Goal: Task Accomplishment & Management: Manage account settings

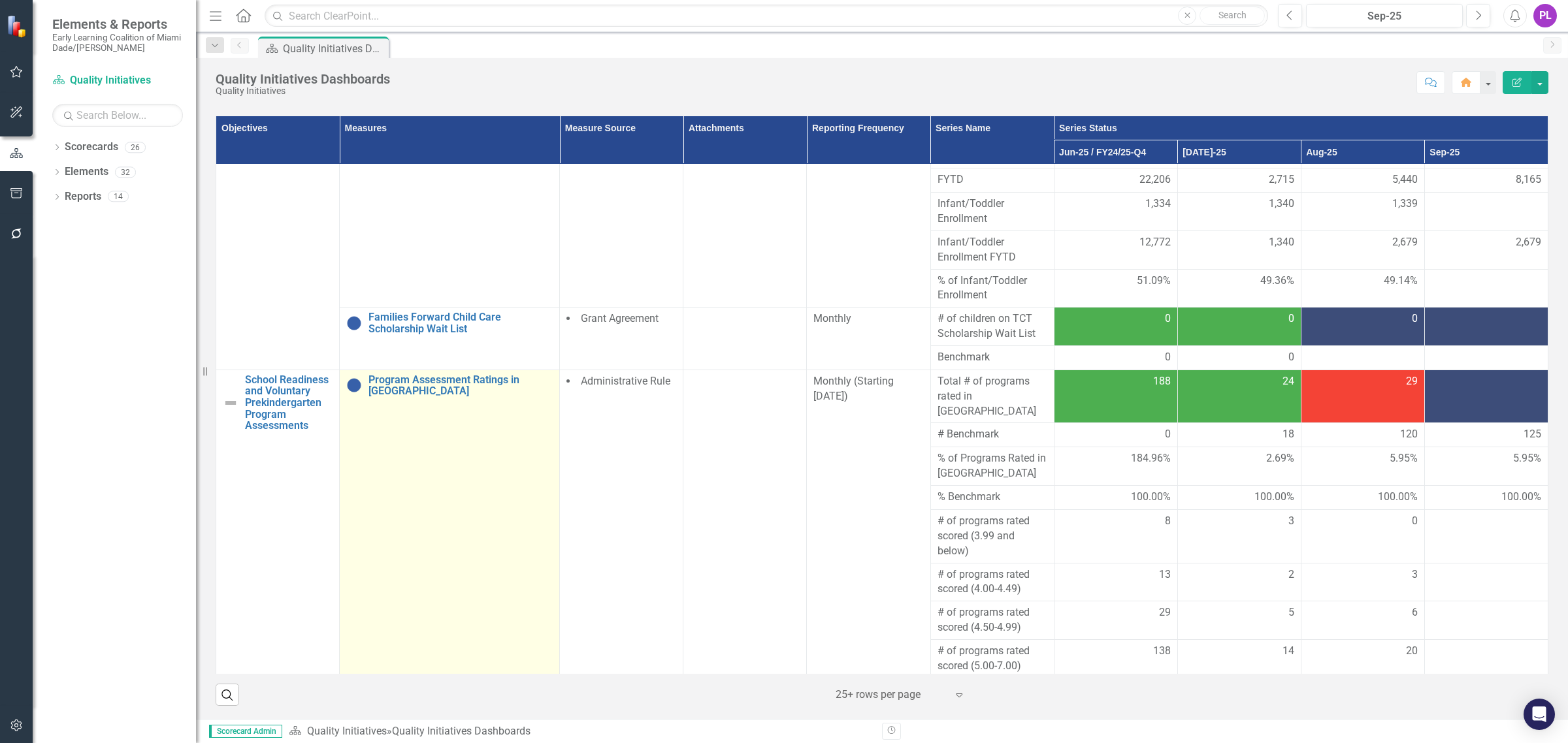
scroll to position [245, 0]
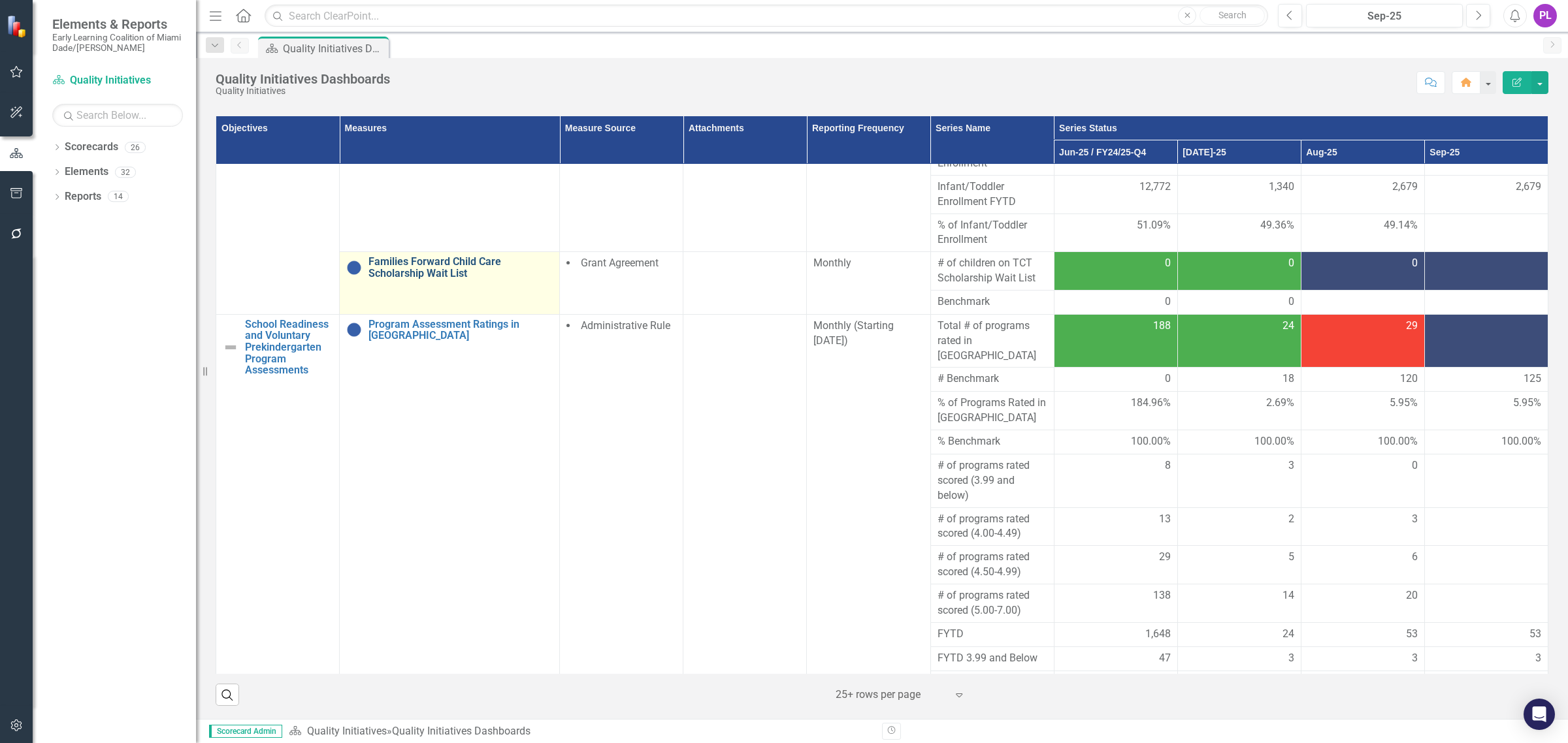
click at [451, 257] on link "Families Forward Child Care Scholarship Wait List" at bounding box center [461, 267] width 184 height 23
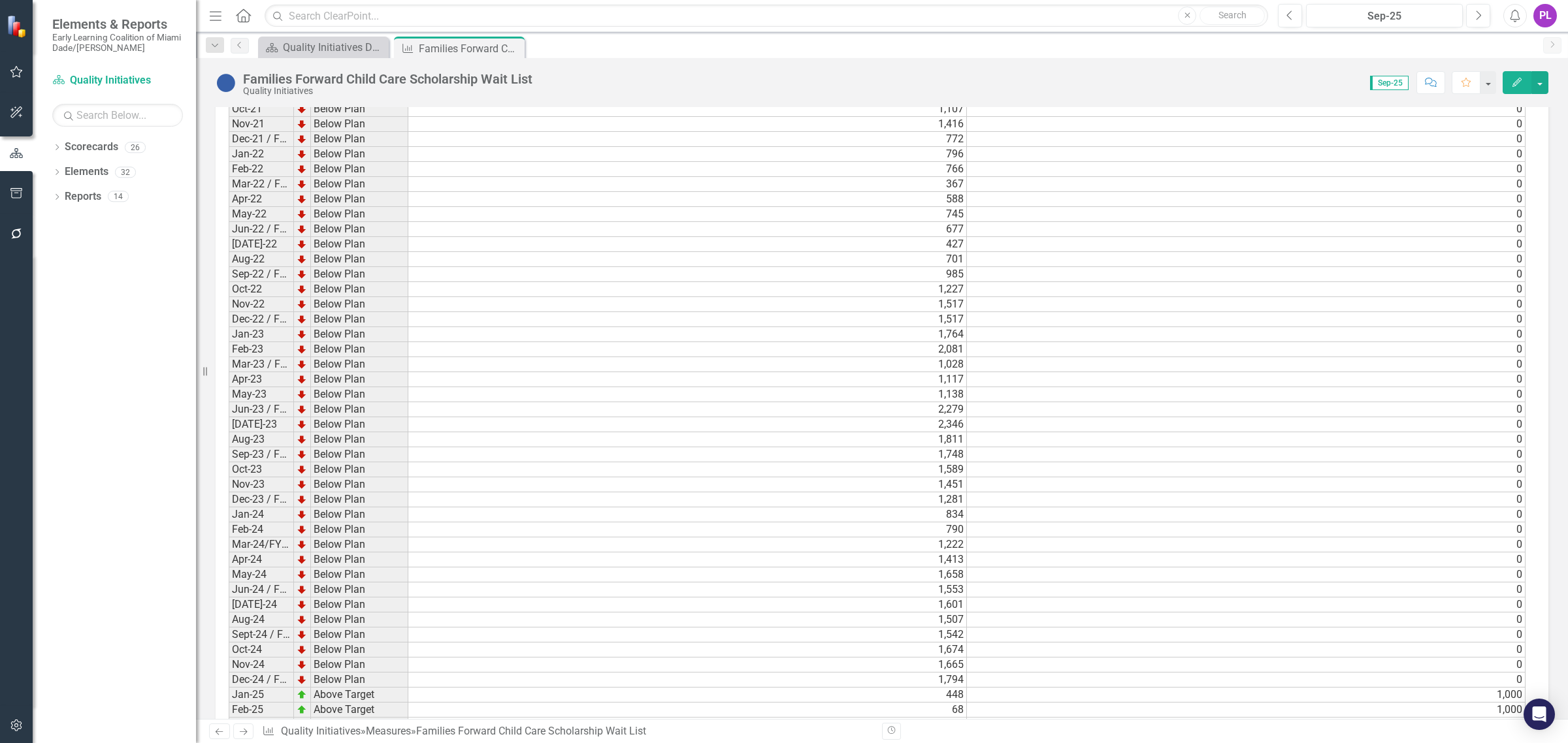
scroll to position [1673, 0]
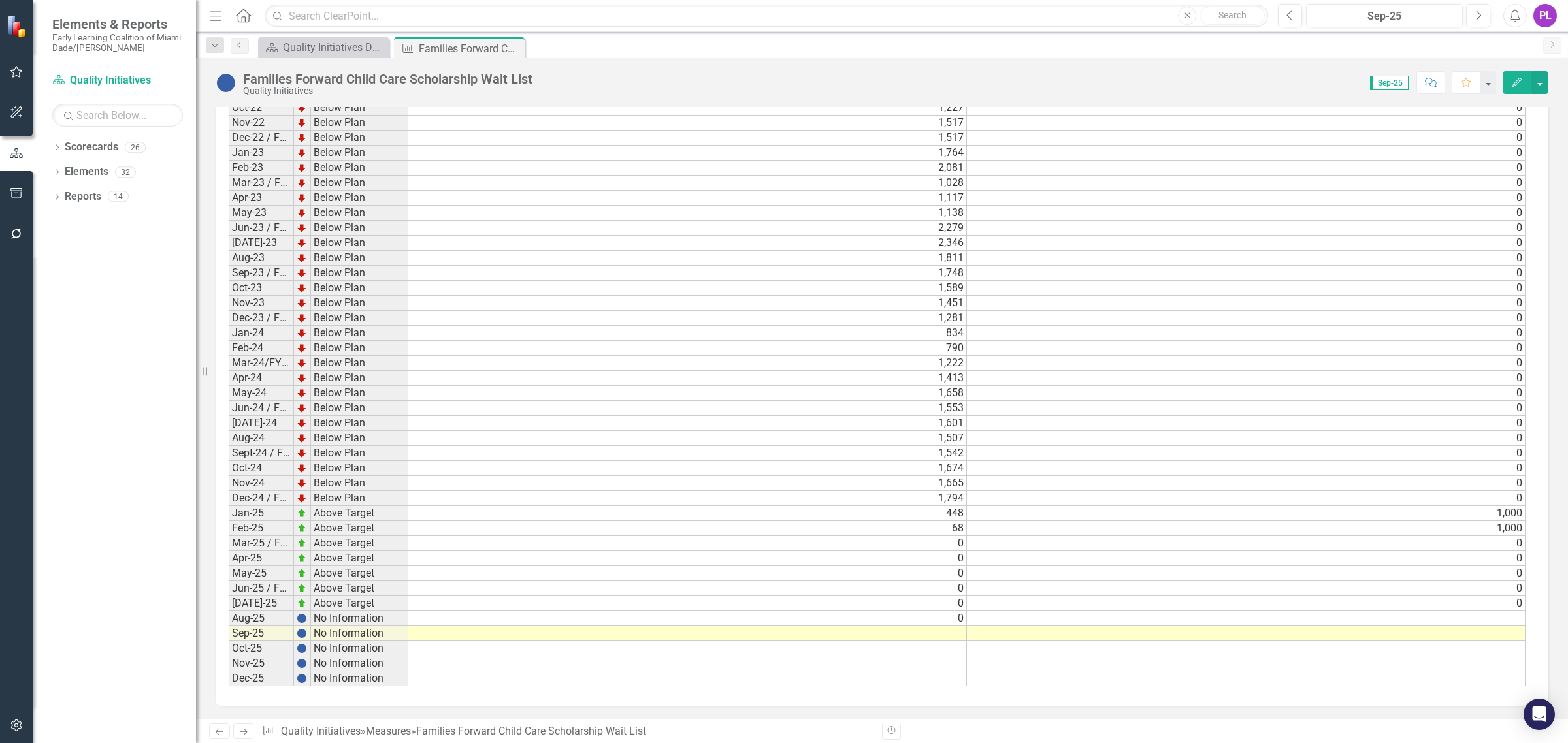
click at [910, 514] on td at bounding box center [687, 633] width 559 height 15
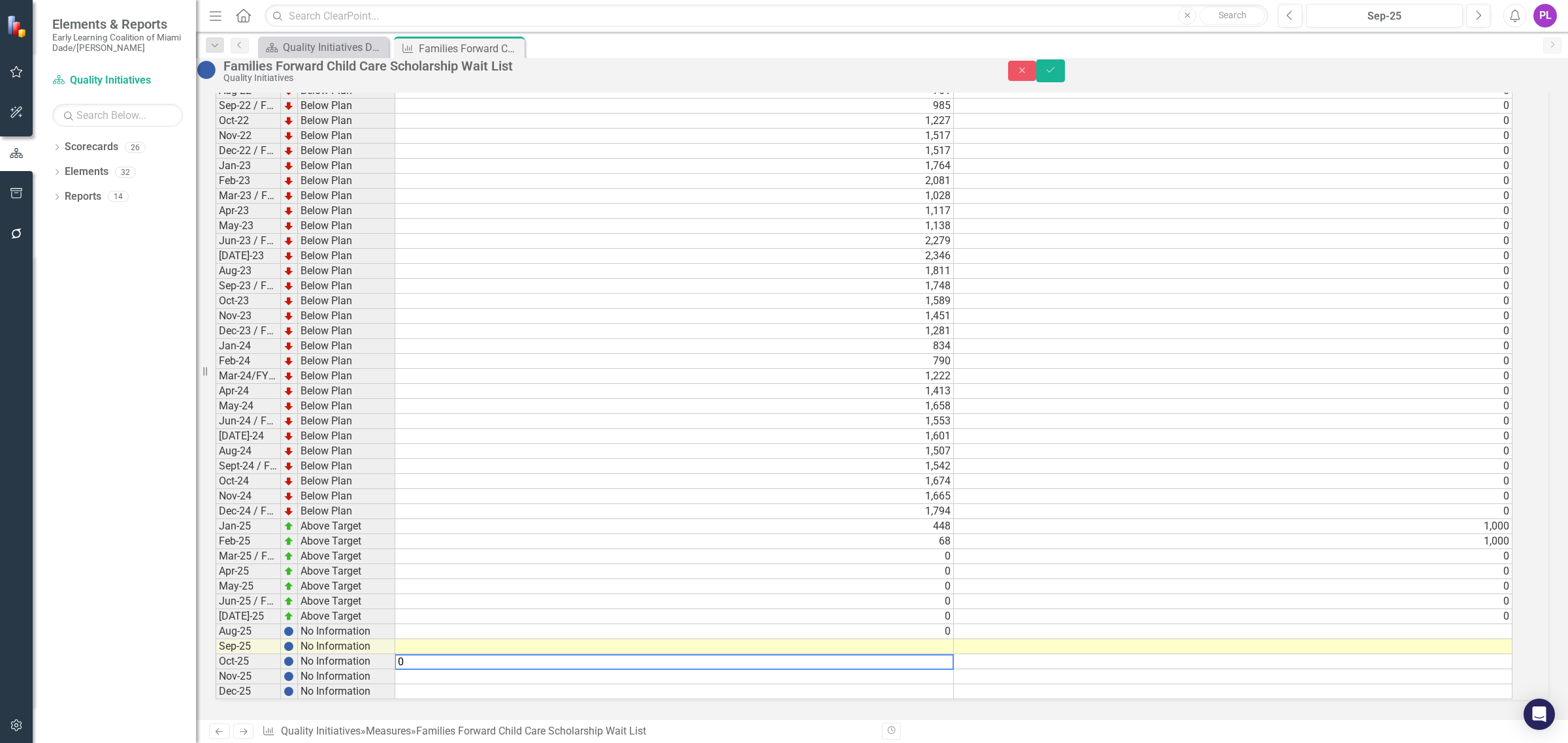
scroll to position [1673, 0]
type textarea "0"
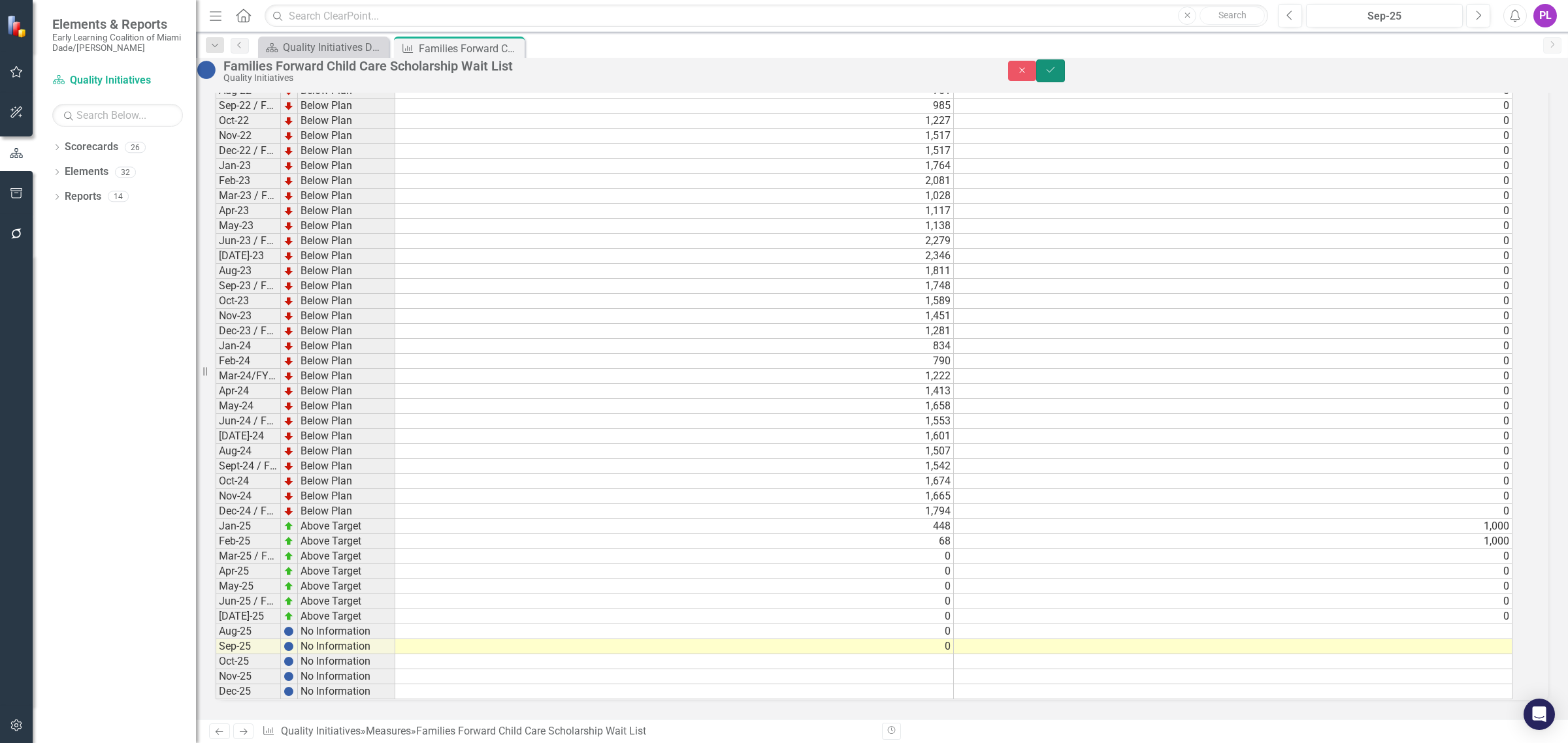
click at [1045, 74] on icon "Save" at bounding box center [1051, 70] width 12 height 9
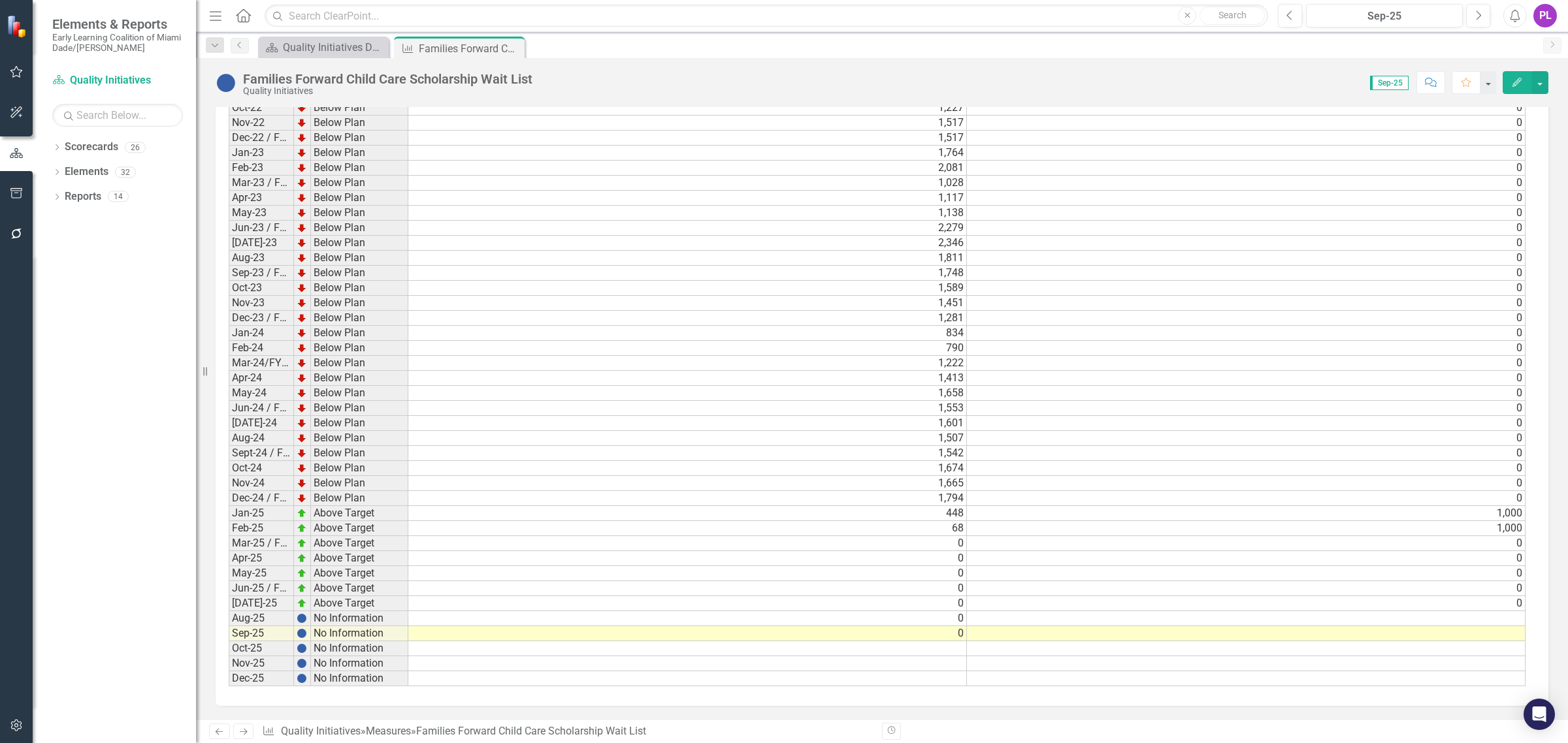
click at [1045, 514] on td at bounding box center [1246, 618] width 559 height 15
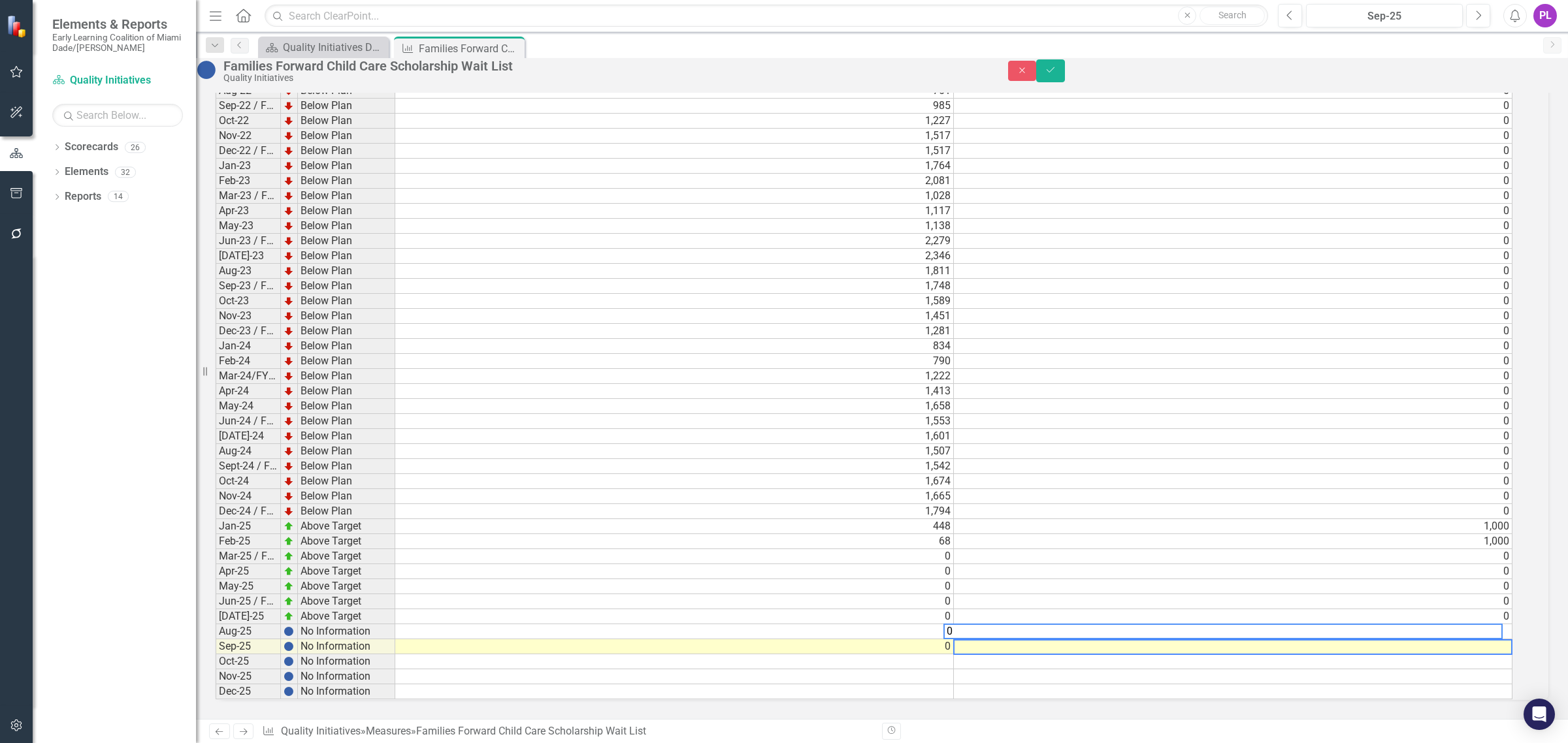
scroll to position [1675, 0]
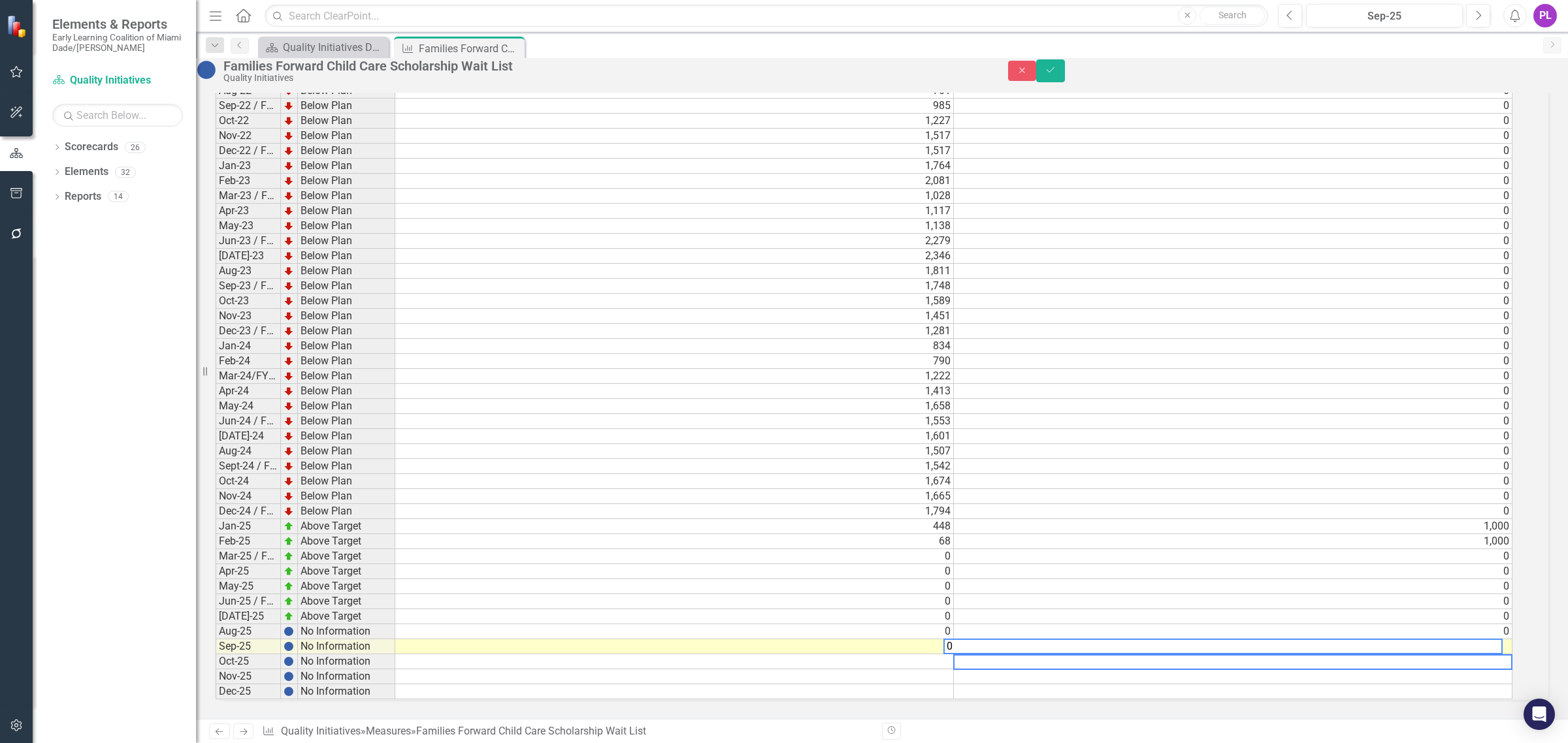
type textarea "0"
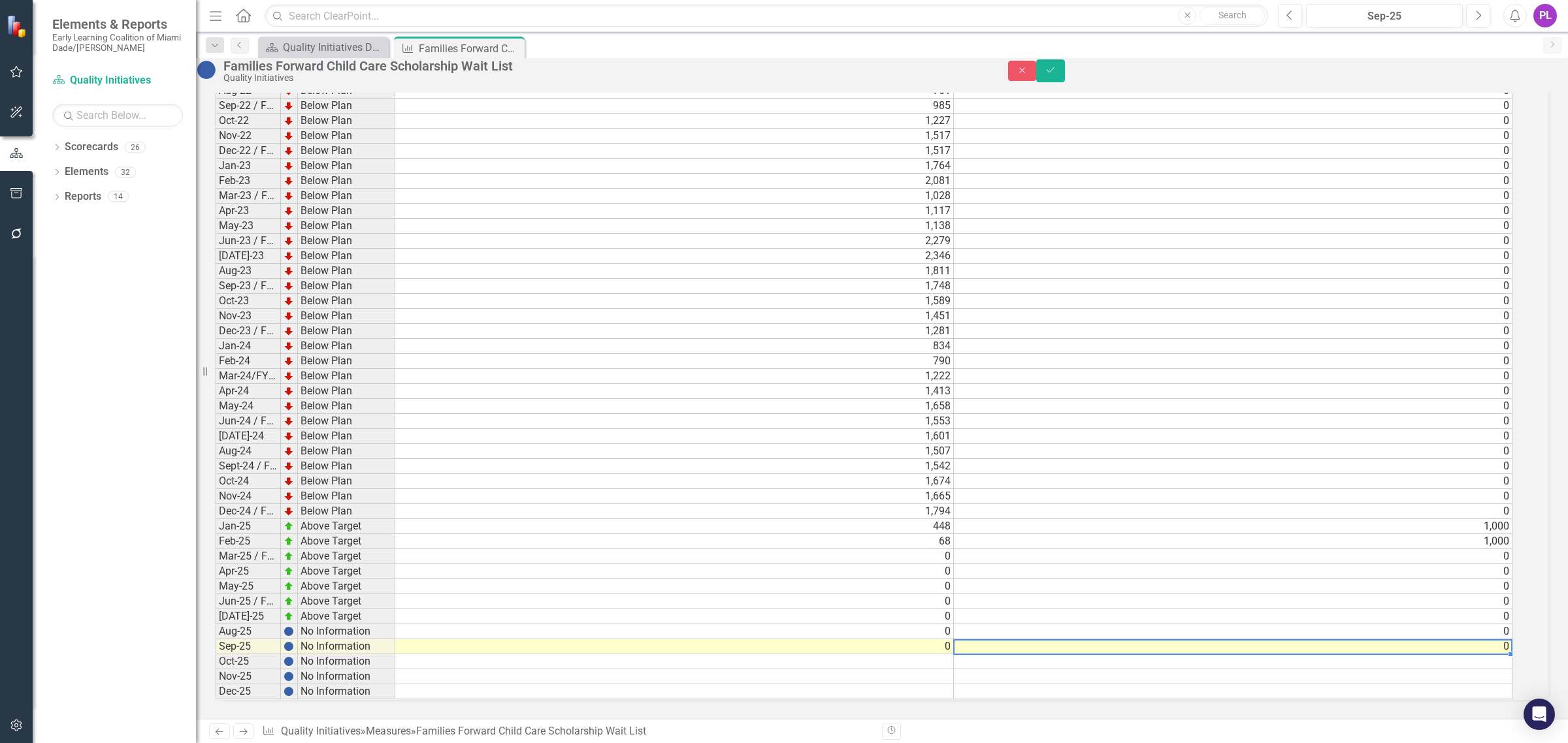
click at [1045, 514] on td "0" at bounding box center [1233, 631] width 559 height 15
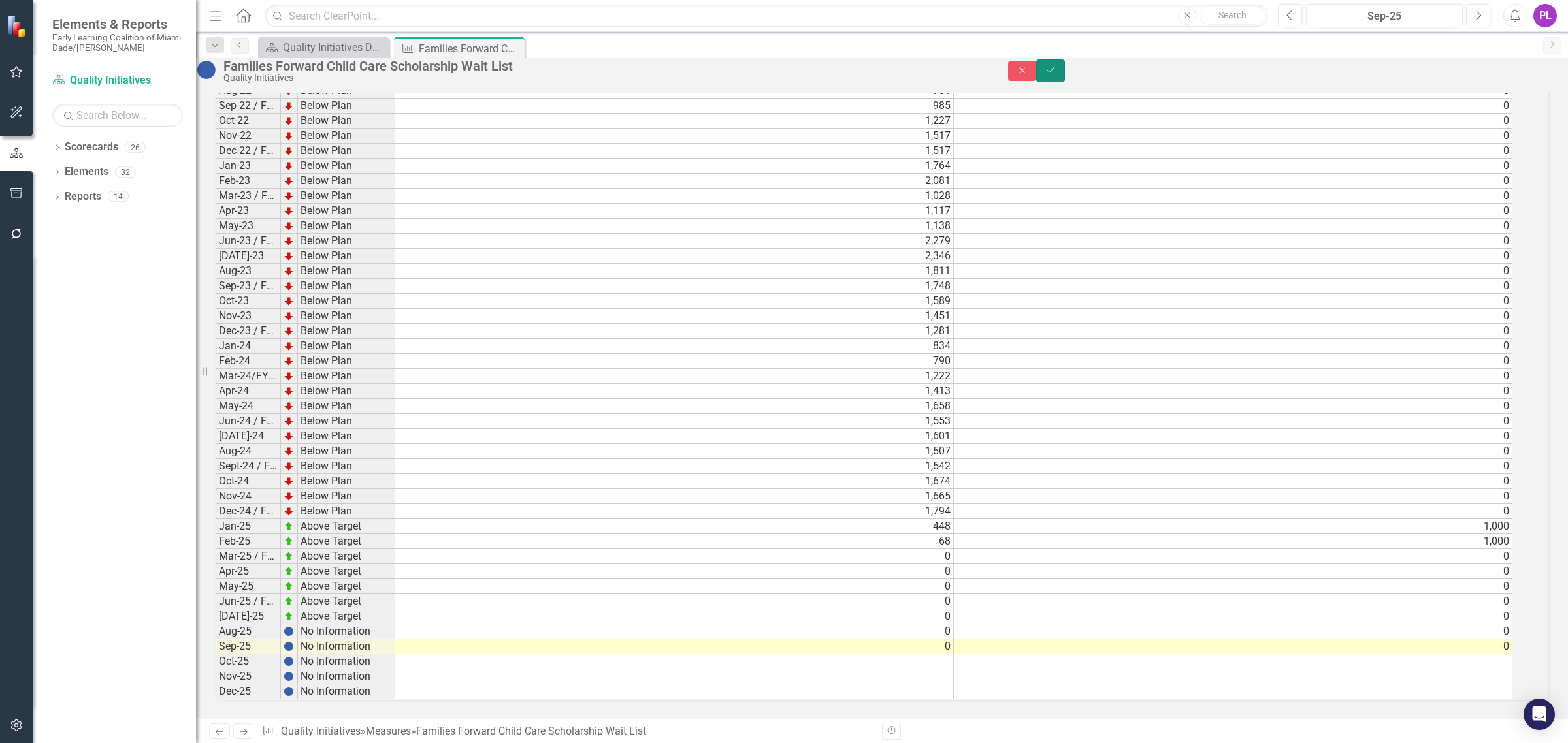
click at [1045, 70] on button "Save" at bounding box center [1051, 71] width 29 height 23
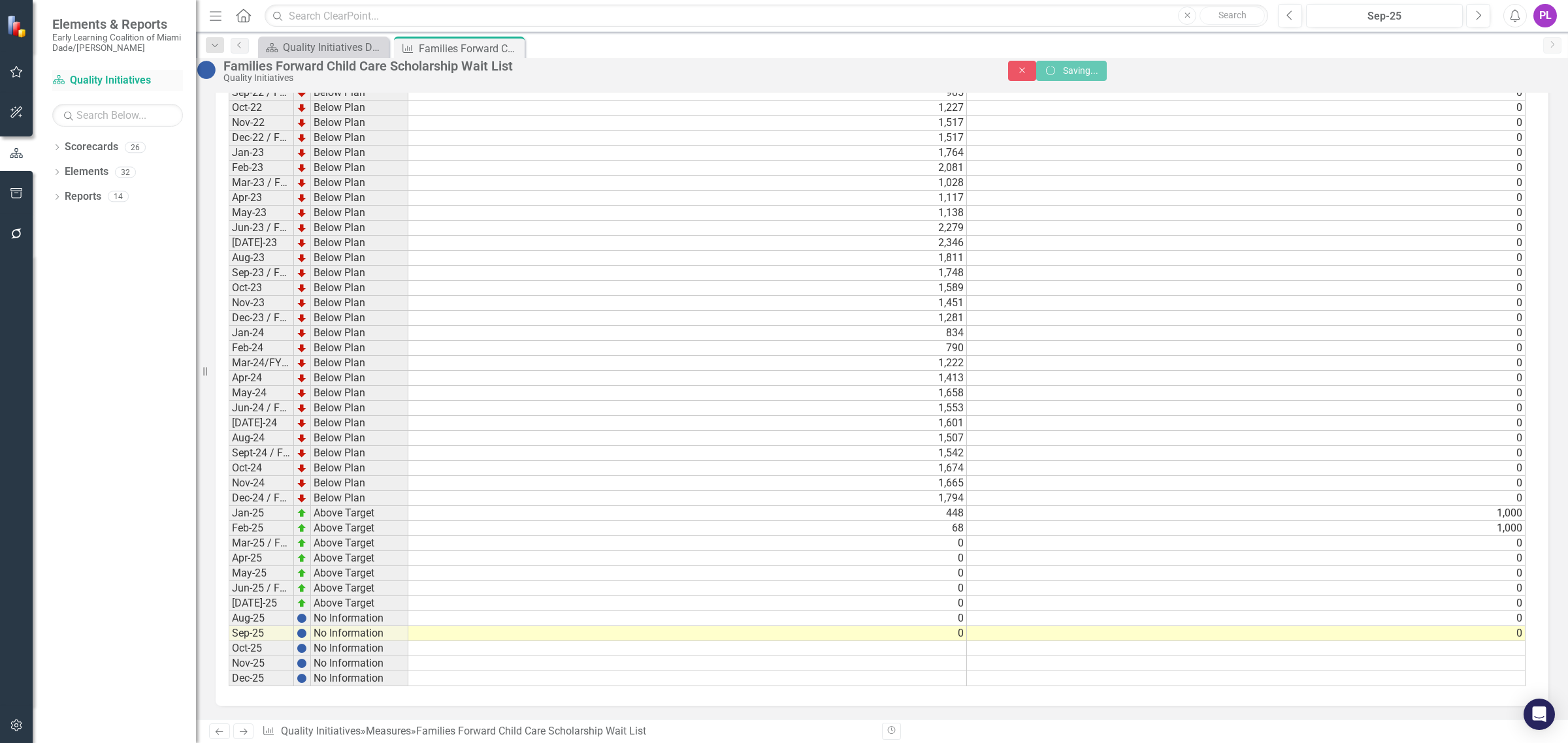
scroll to position [0, 0]
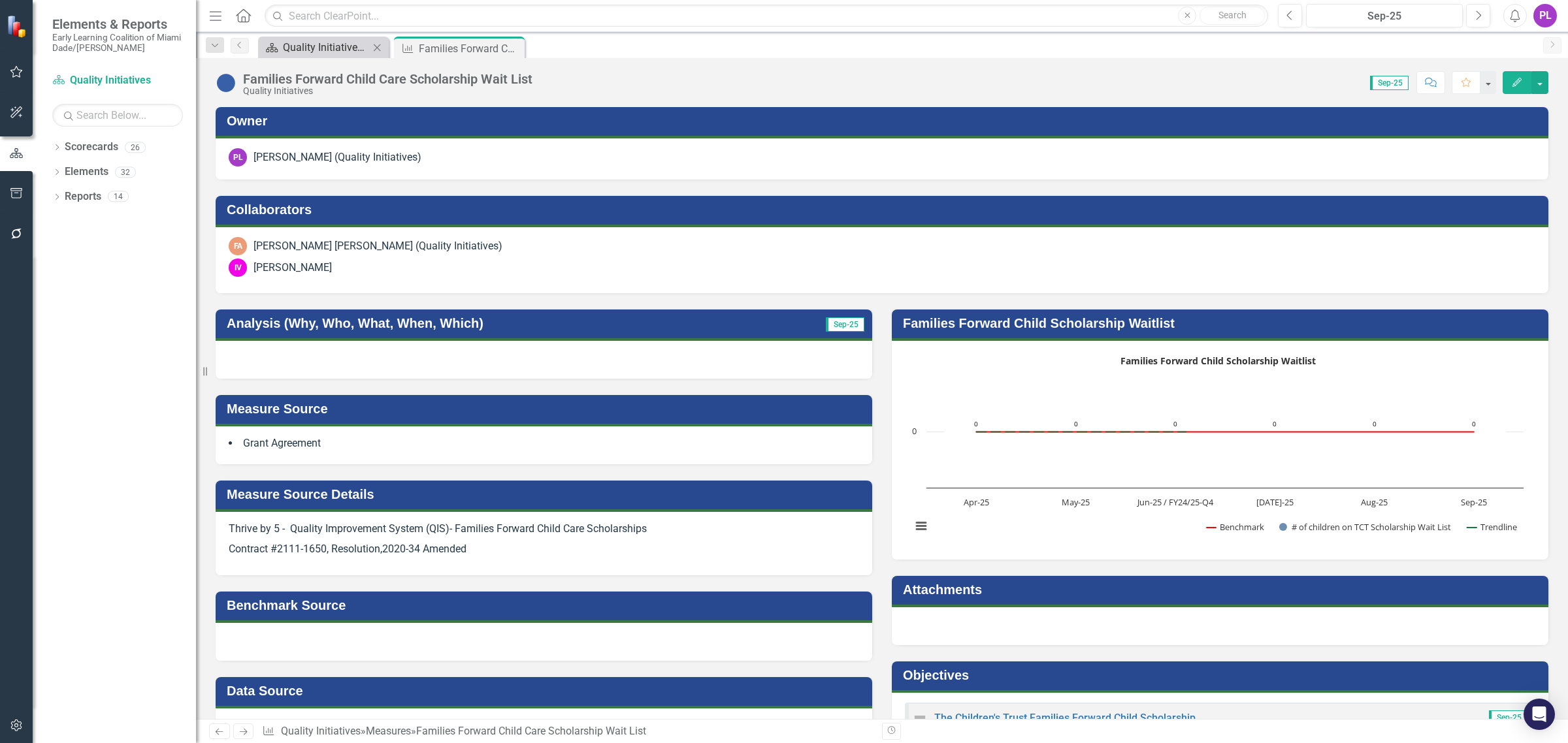
click at [308, 43] on div "Quality Initiatives Dashboards" at bounding box center [326, 47] width 86 height 16
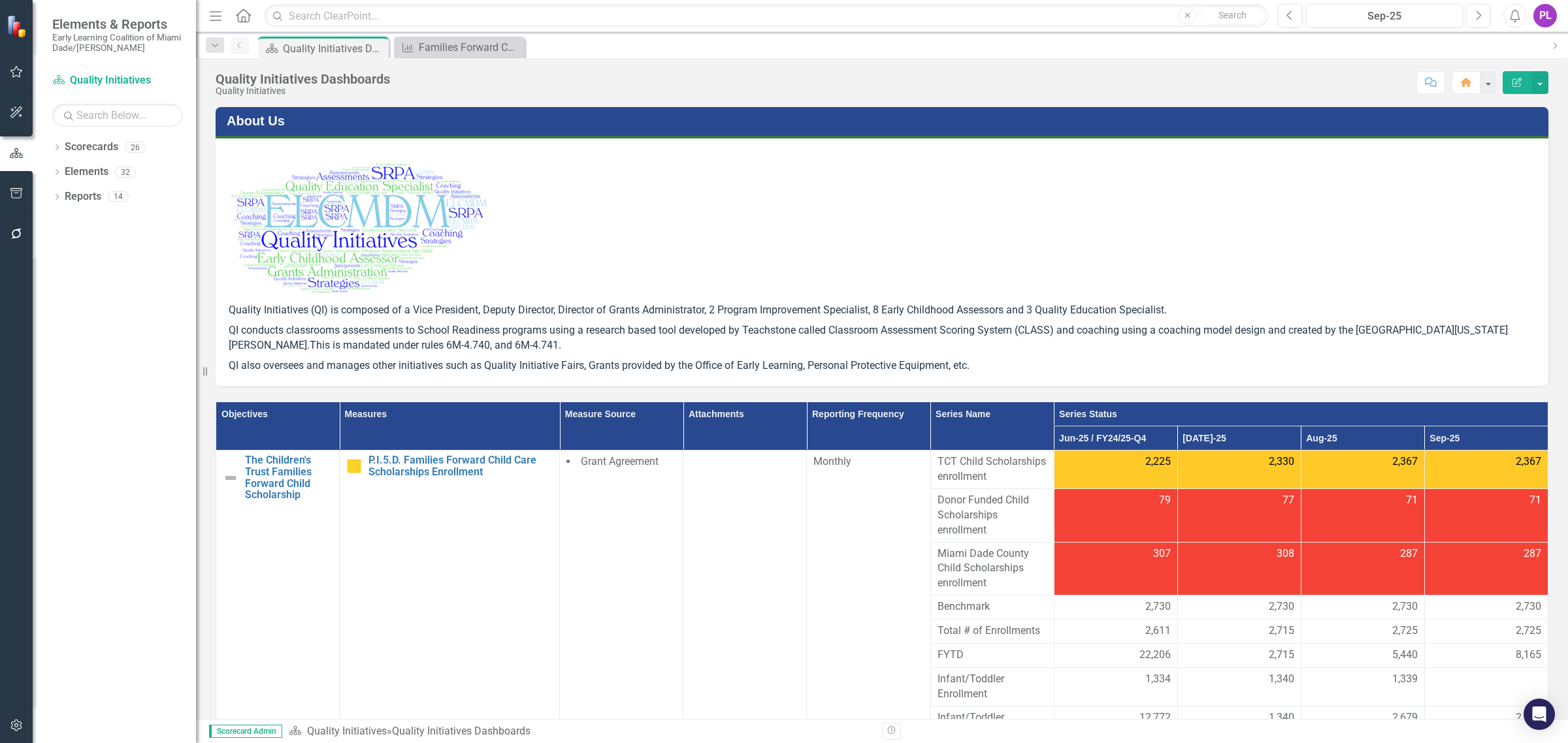
scroll to position [82, 0]
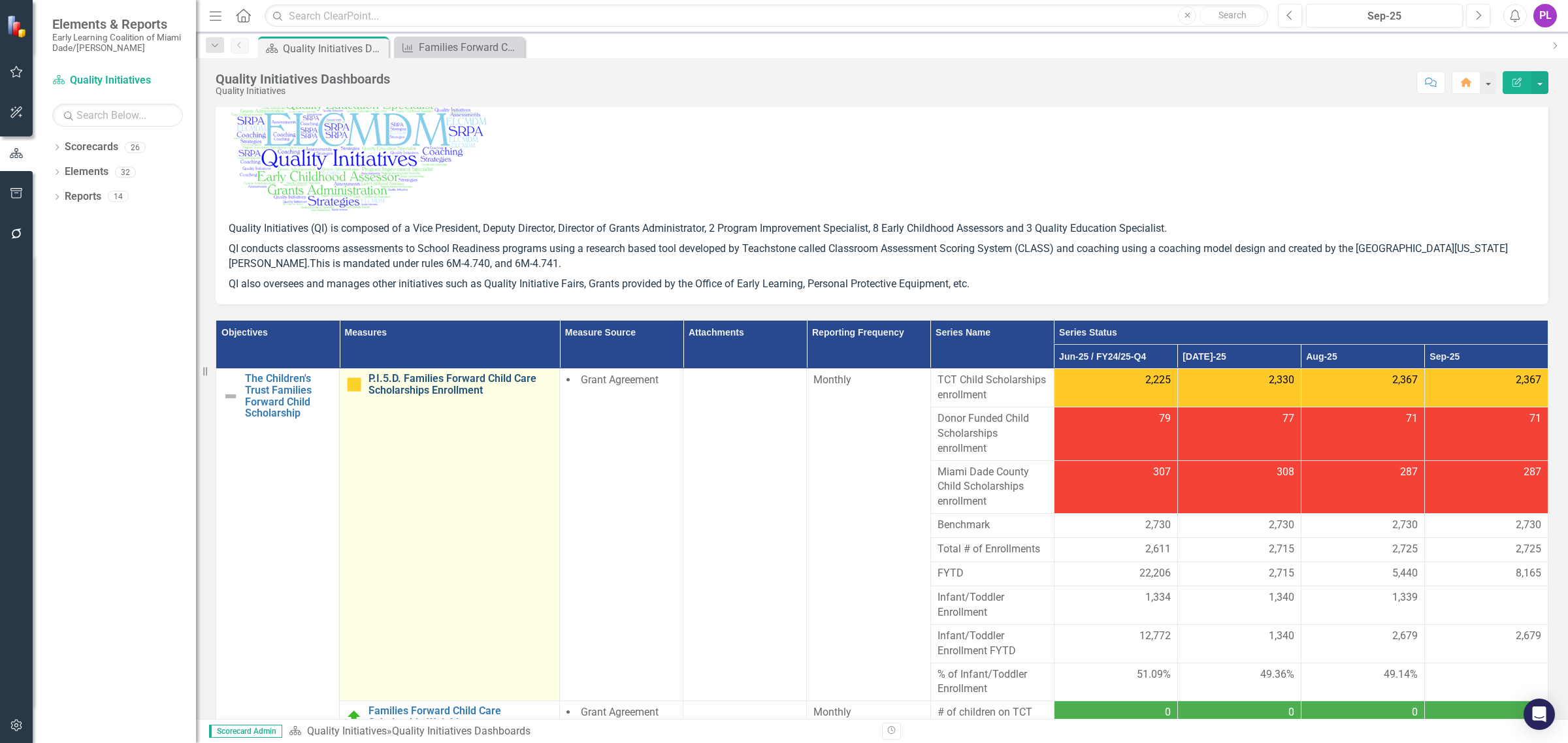
click at [458, 387] on link "P.I.5.D. Families Forward Child Care Scholarships Enrollment" at bounding box center [461, 384] width 184 height 23
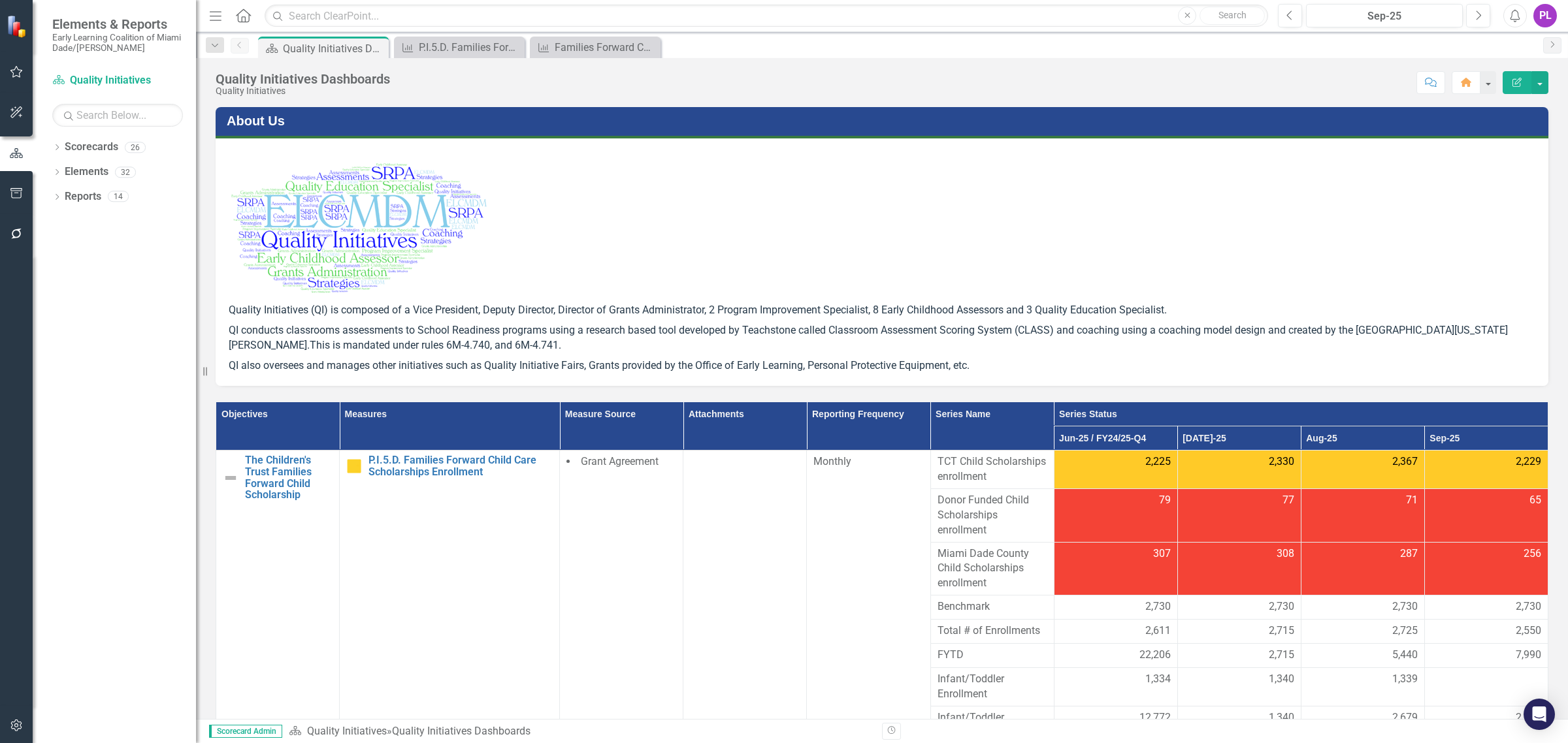
scroll to position [735, 0]
